Goal: Check status: Check status

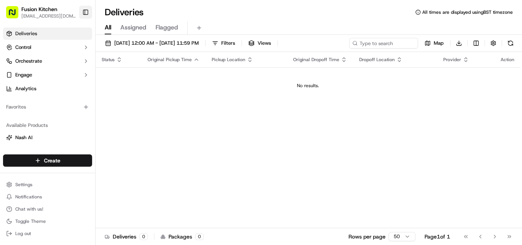
click at [84, 12] on button "Toggle Sidebar" at bounding box center [85, 12] width 13 height 13
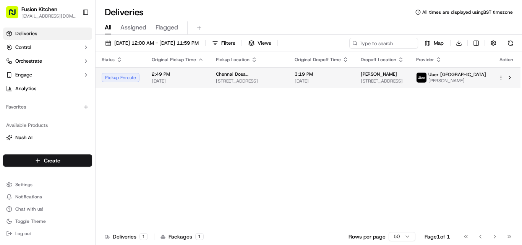
click at [177, 84] on span "[DATE]" at bounding box center [178, 81] width 52 height 6
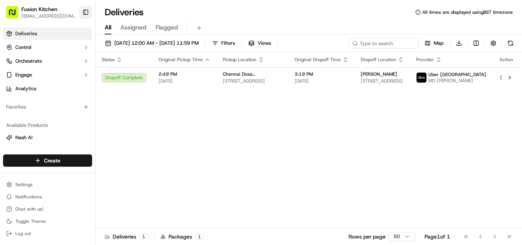
click at [88, 12] on button "Toggle Sidebar" at bounding box center [85, 12] width 13 height 13
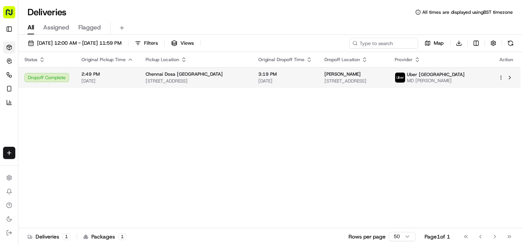
click at [185, 75] on span "Chennai Dosa [GEOGRAPHIC_DATA]" at bounding box center [184, 74] width 77 height 6
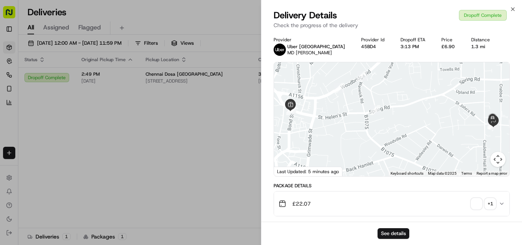
click at [473, 201] on span "button" at bounding box center [476, 203] width 11 height 11
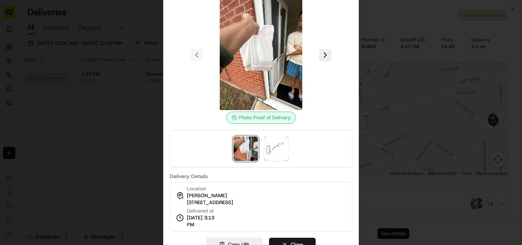
click at [379, 162] on div at bounding box center [261, 122] width 522 height 245
